Goal: Task Accomplishment & Management: Complete application form

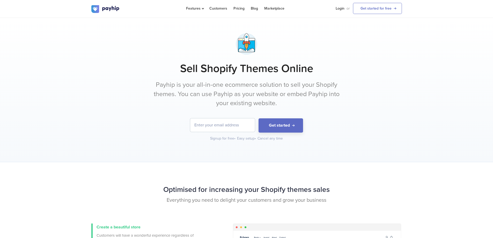
click at [223, 72] on h1 "Sell Shopify Themes Online" at bounding box center [246, 68] width 311 height 13
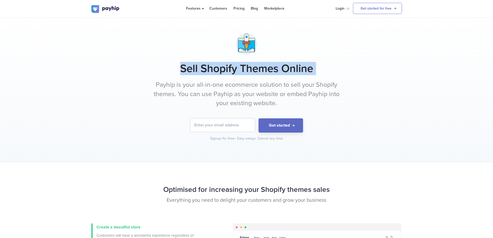
click at [223, 72] on h1 "Sell Shopify Themes Online" at bounding box center [246, 68] width 311 height 13
click at [235, 74] on h1 "Sell Shopify Themes Online" at bounding box center [246, 68] width 311 height 13
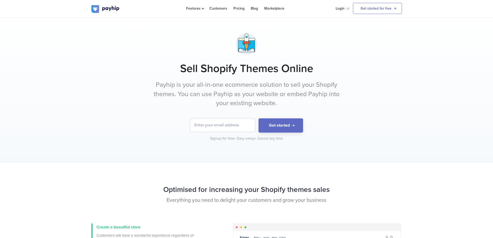
click at [222, 130] on input "email" at bounding box center [222, 124] width 65 height 13
click at [230, 83] on p "Payhip is your all-in-one ecommerce solution to sell your Shopify themes. You c…" at bounding box center [247, 94] width 194 height 28
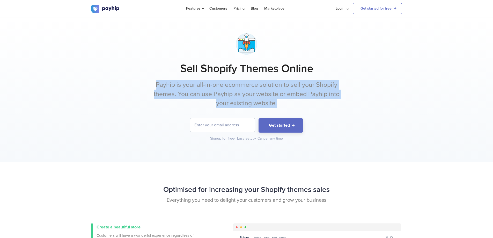
click at [230, 83] on p "Payhip is your all-in-one ecommerce solution to sell your Shopify themes. You c…" at bounding box center [247, 94] width 194 height 28
click at [243, 103] on p "Payhip is your all-in-one ecommerce solution to sell your Shopify themes. You c…" at bounding box center [247, 94] width 194 height 28
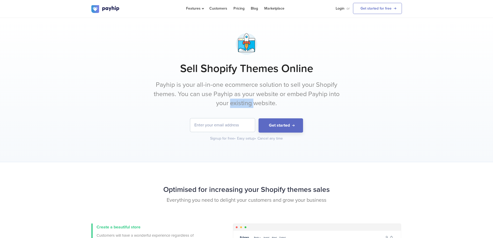
click at [243, 103] on p "Payhip is your all-in-one ecommerce solution to sell your Shopify themes. You c…" at bounding box center [247, 94] width 194 height 28
click at [252, 104] on p "Payhip is your all-in-one ecommerce solution to sell your Shopify themes. You c…" at bounding box center [247, 94] width 194 height 28
click at [250, 91] on p "Payhip is your all-in-one ecommerce solution to sell your Shopify themes. You c…" at bounding box center [247, 94] width 194 height 28
click at [258, 93] on p "Payhip is your all-in-one ecommerce solution to sell your Shopify themes. You c…" at bounding box center [247, 94] width 194 height 28
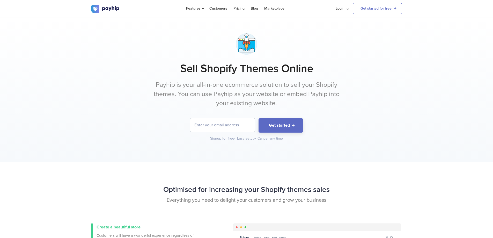
click at [223, 121] on input "email" at bounding box center [222, 124] width 65 height 13
click at [323, 123] on form "Get started" at bounding box center [246, 125] width 311 height 14
click at [237, 67] on h1 "Sell Shopify Themes Online" at bounding box center [246, 68] width 311 height 13
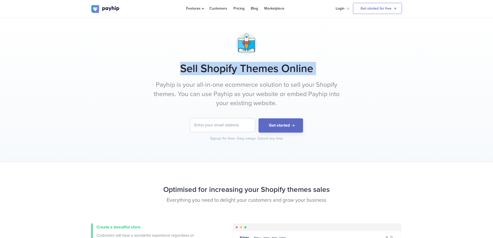
click at [237, 67] on h1 "Sell Shopify Themes Online" at bounding box center [246, 68] width 311 height 13
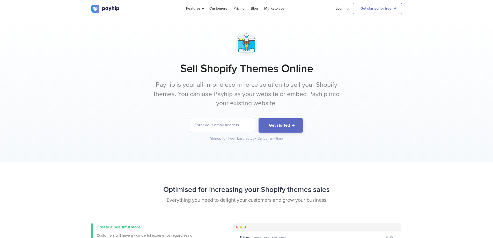
click at [247, 78] on div "Sell Shopify Themes Online Payhip is your all-in-one ecommerce solution to sell…" at bounding box center [246, 86] width 311 height 110
click at [246, 85] on p "Payhip is your all-in-one ecommerce solution to sell your Shopify themes. You c…" at bounding box center [247, 94] width 194 height 28
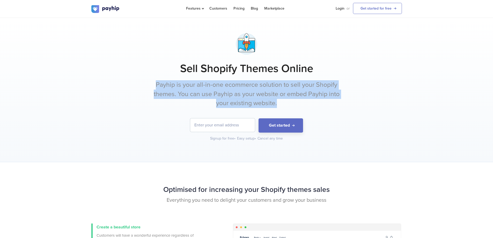
click at [239, 103] on p "Payhip is your all-in-one ecommerce solution to sell your Shopify themes. You c…" at bounding box center [247, 94] width 194 height 28
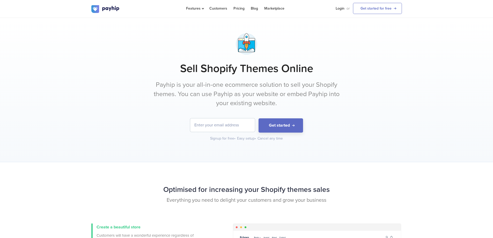
click at [238, 106] on p "Payhip is your all-in-one ecommerce solution to sell your Shopify themes. You c…" at bounding box center [247, 94] width 194 height 28
